Goal: Find specific page/section

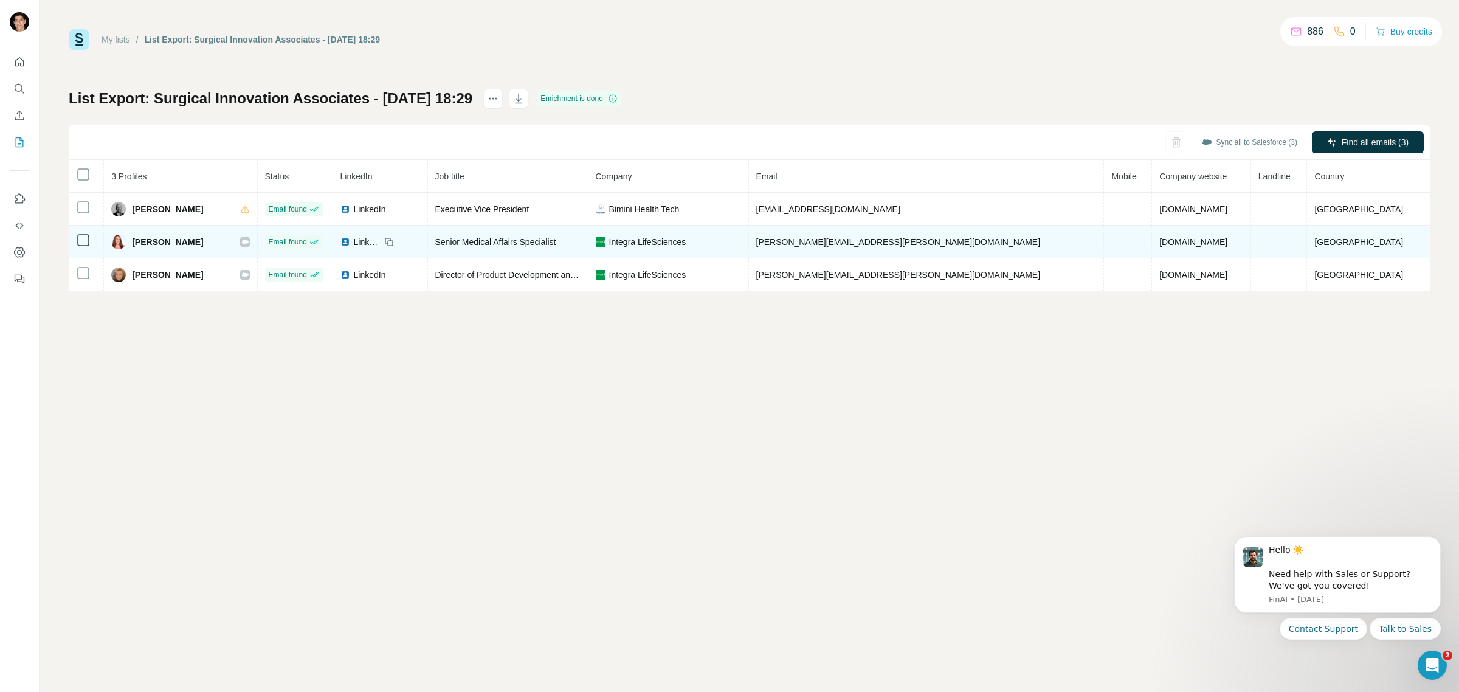
click at [249, 244] on icon at bounding box center [244, 242] width 7 height 10
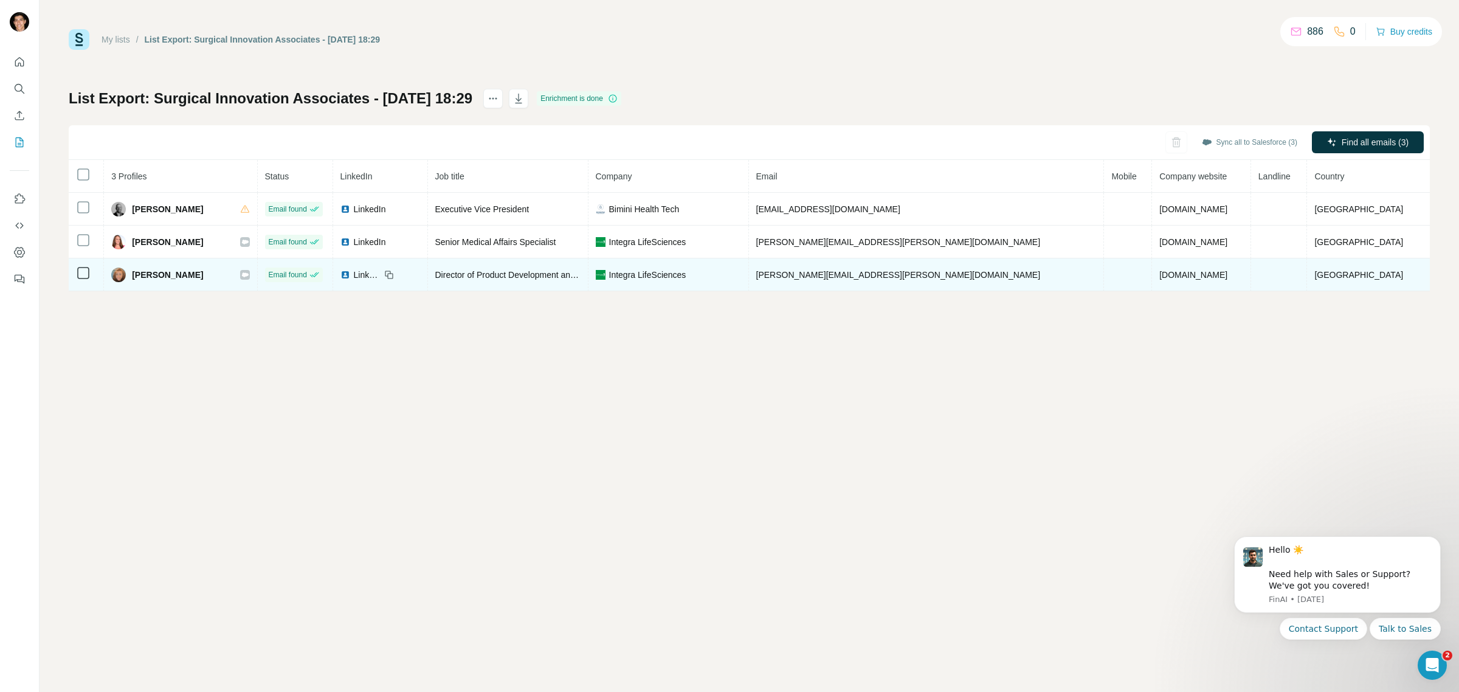
click at [248, 274] on icon at bounding box center [244, 274] width 7 height 4
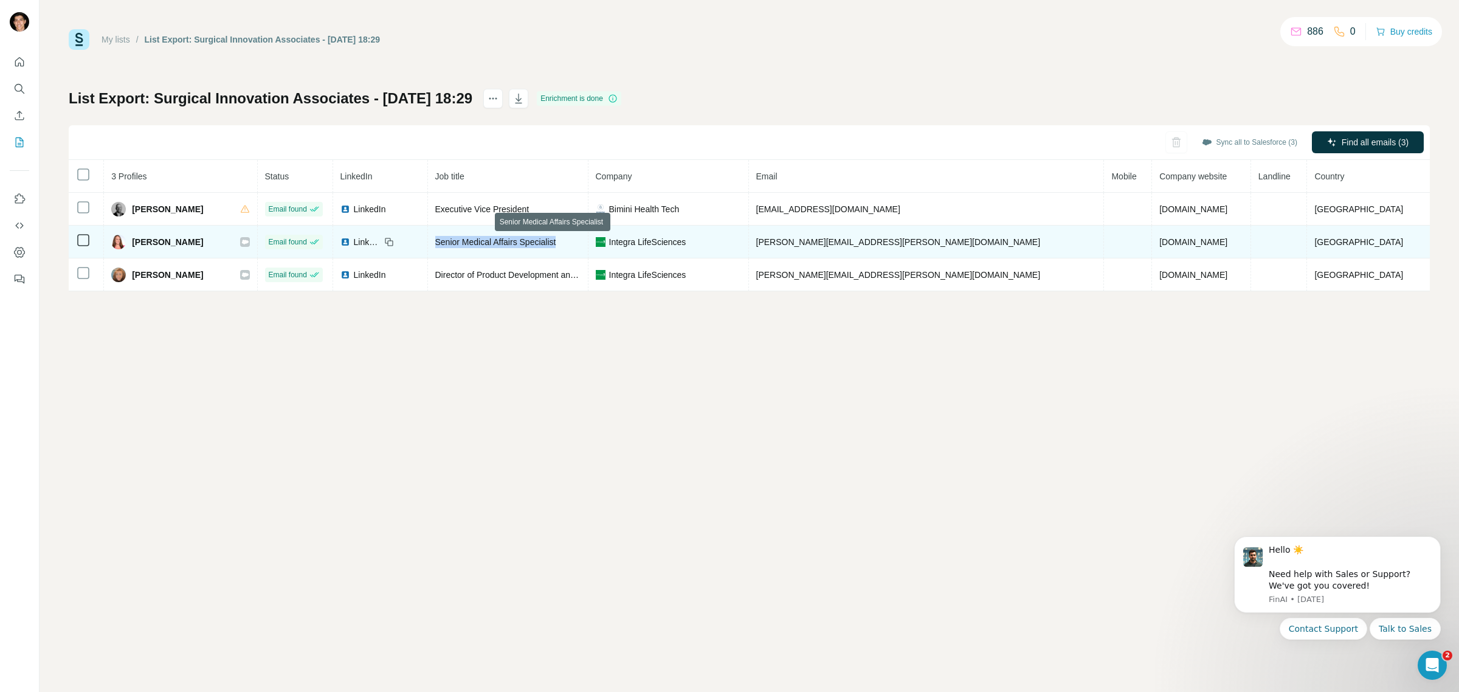
drag, startPoint x: 484, startPoint y: 245, endPoint x: 624, endPoint y: 244, distance: 139.8
click at [581, 244] on div "Senior Medical Affairs Specialist" at bounding box center [507, 242] width 145 height 12
copy span "Senior Medical Affairs Specialist"
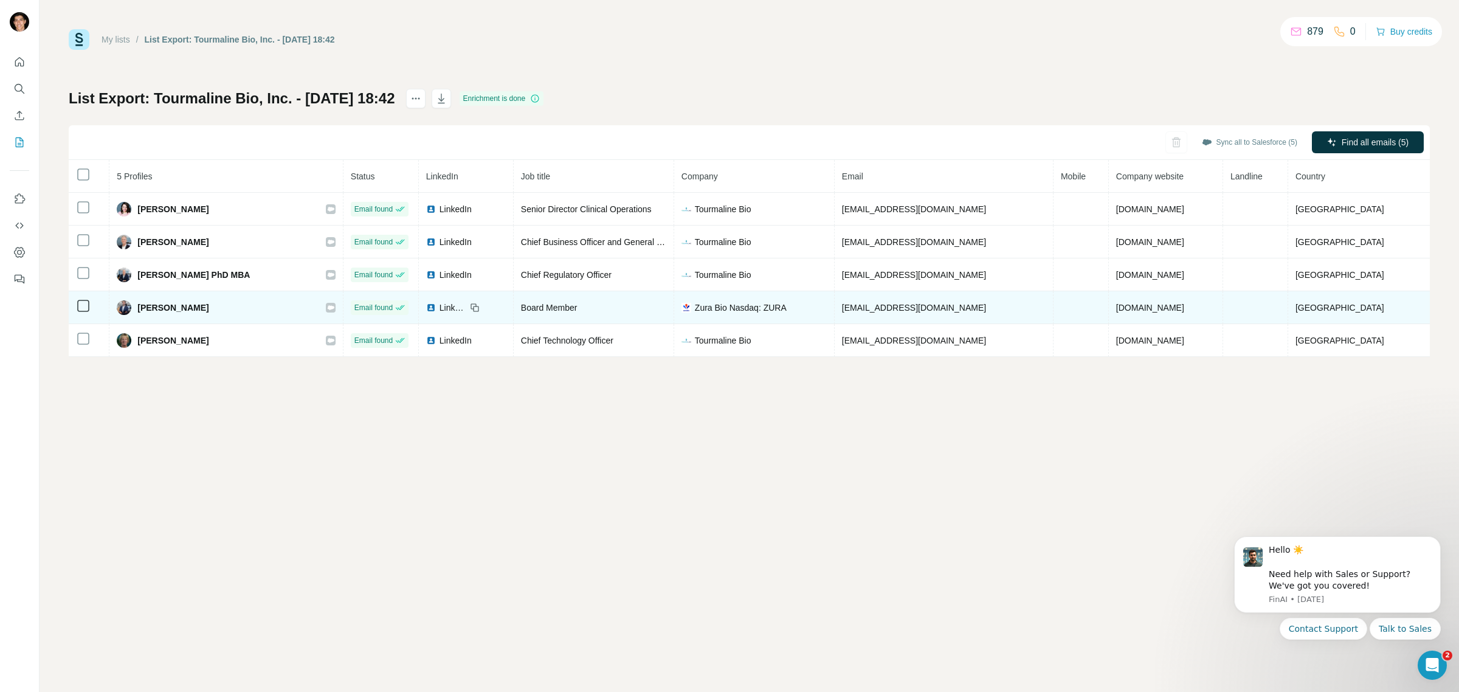
drag, startPoint x: 140, startPoint y: 311, endPoint x: 219, endPoint y: 313, distance: 79.1
click at [219, 313] on div "Sandeep Kulkarni" at bounding box center [226, 307] width 219 height 15
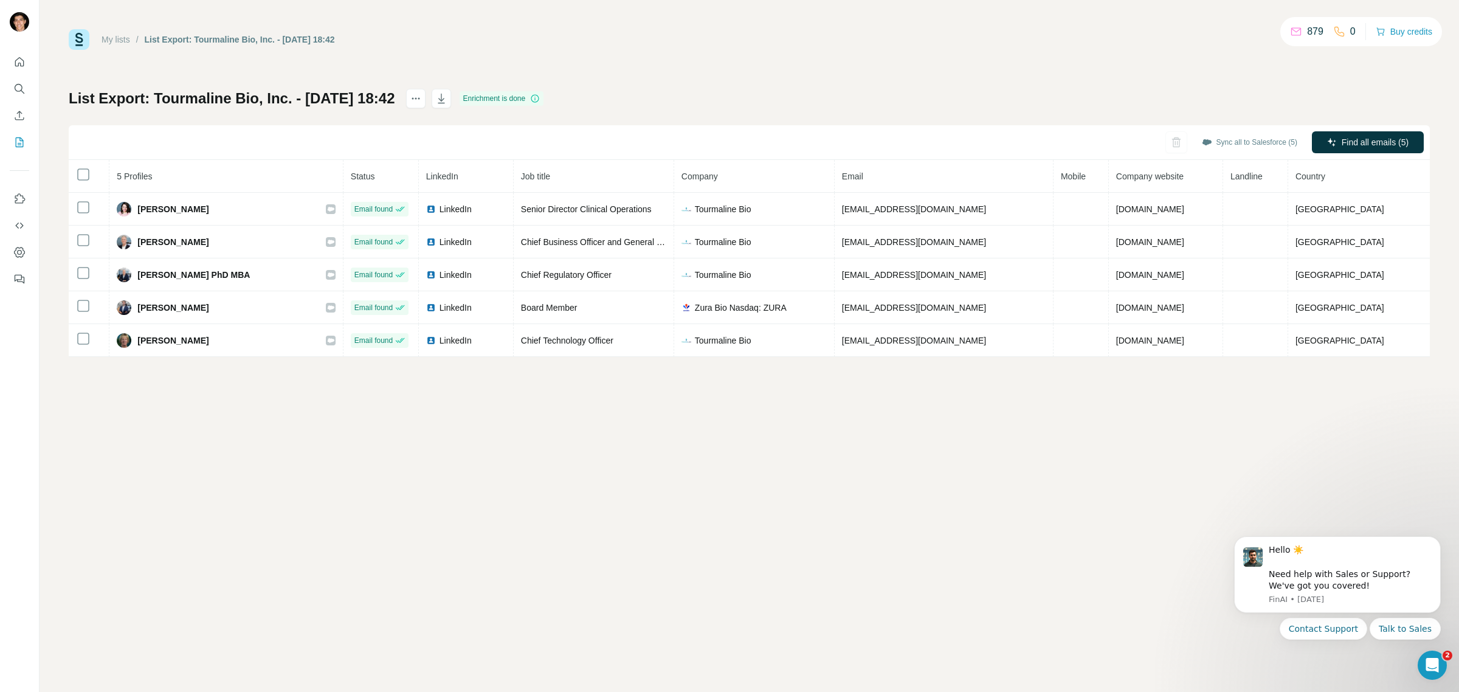
click at [262, 417] on div "My lists / List Export: Tourmaline Bio, Inc. - 08/10/2025 18:42 879 0 Buy credi…" at bounding box center [750, 346] width 1420 height 692
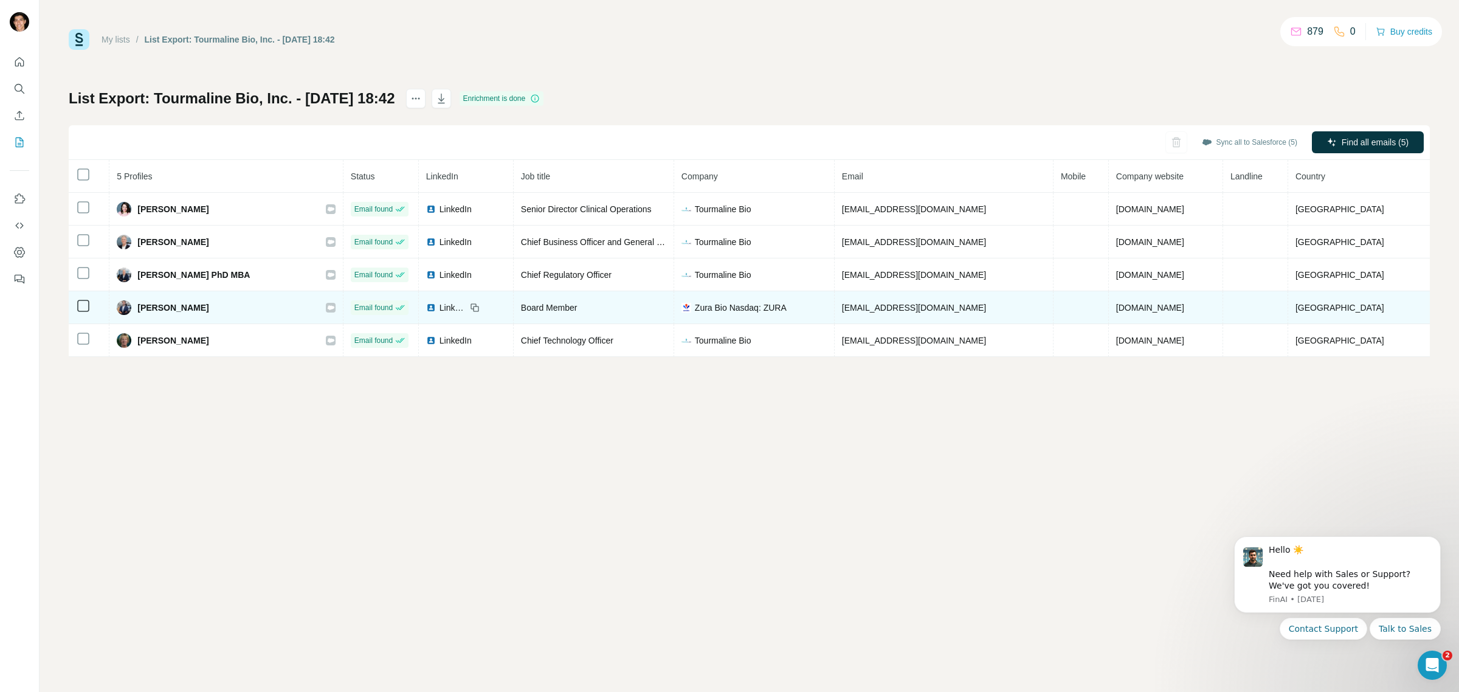
click at [334, 311] on icon at bounding box center [330, 308] width 7 height 10
